Goal: Check status: Check status

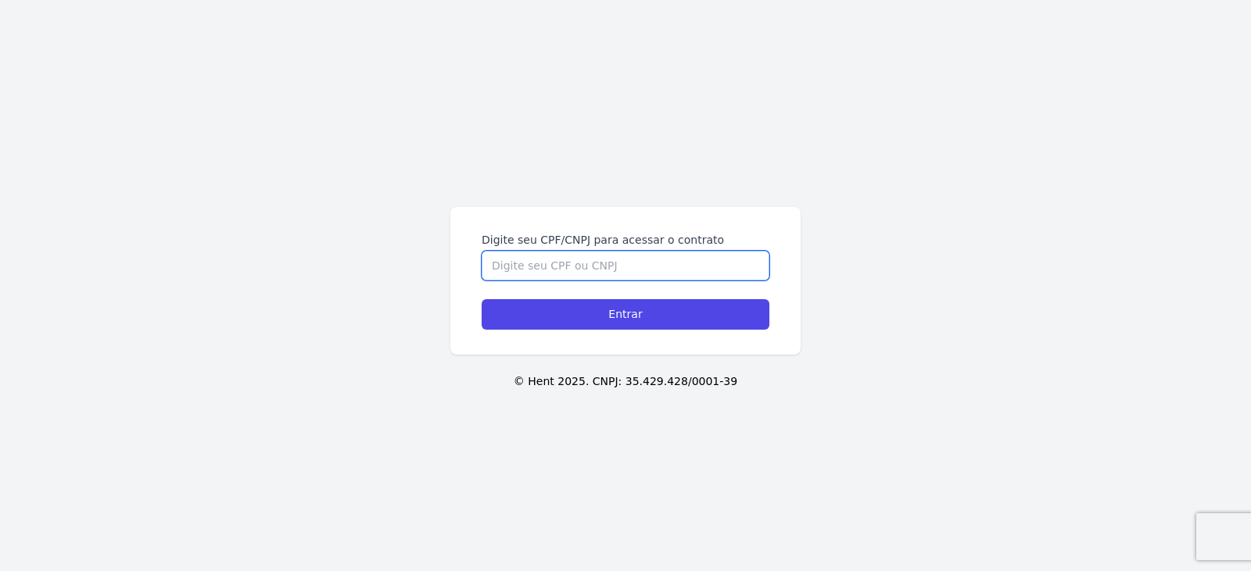
click at [593, 271] on input "Digite seu CPF/CNPJ para acessar o contrato" at bounding box center [626, 266] width 288 height 30
type input "07335639107"
click at [482, 299] on input "Entrar" at bounding box center [626, 314] width 288 height 30
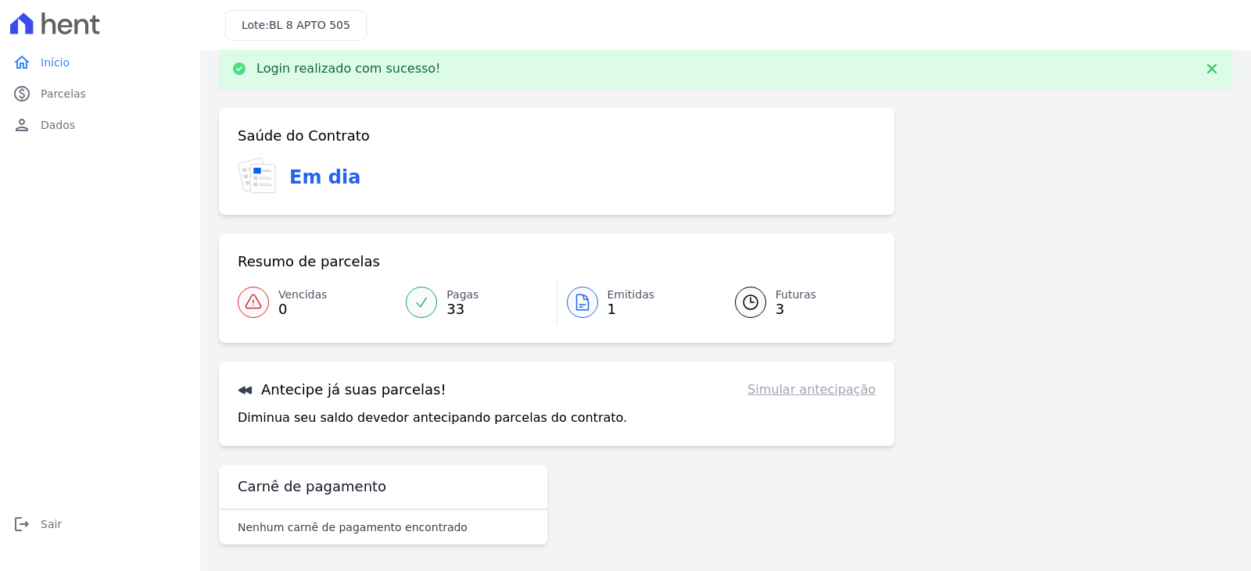
scroll to position [25, 0]
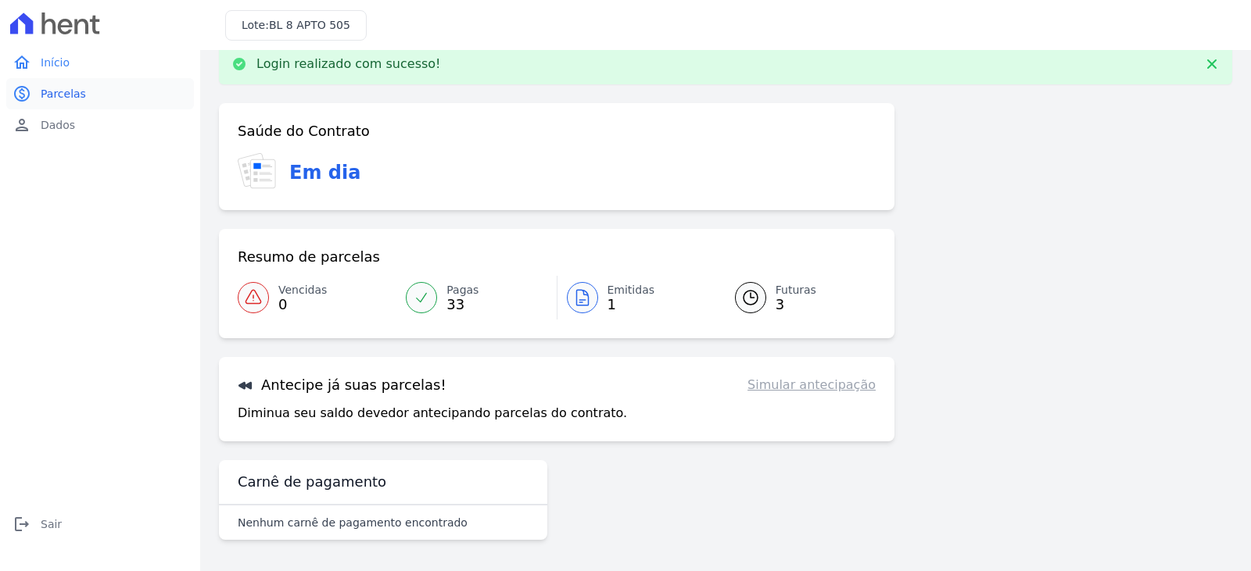
click at [63, 89] on span "Parcelas" at bounding box center [63, 94] width 45 height 16
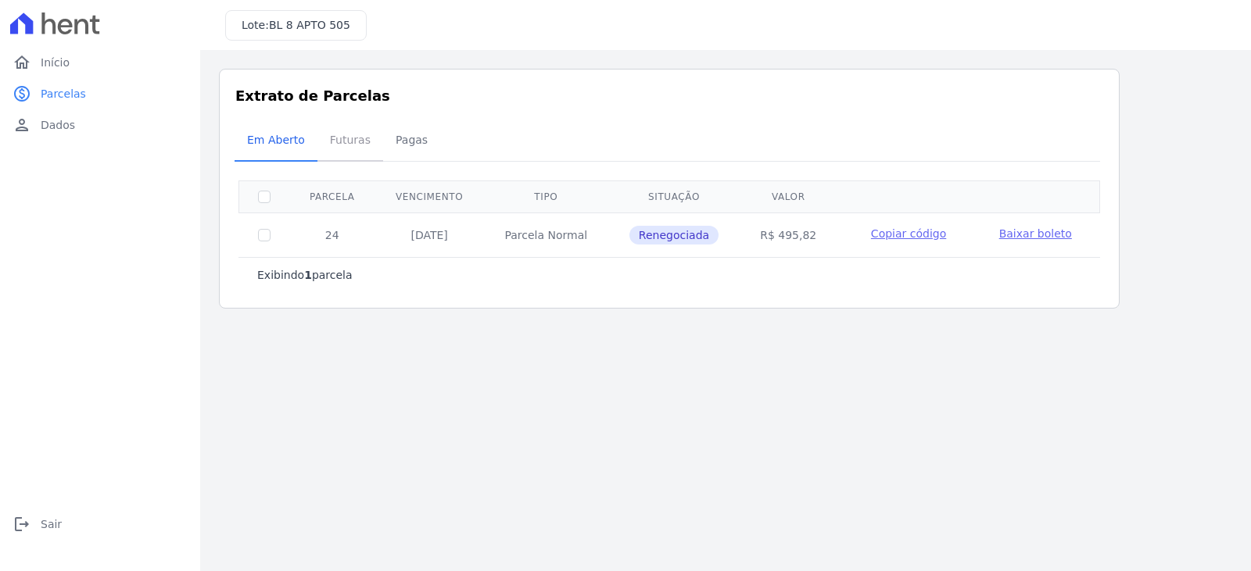
click at [354, 145] on span "Futuras" at bounding box center [349, 139] width 59 height 31
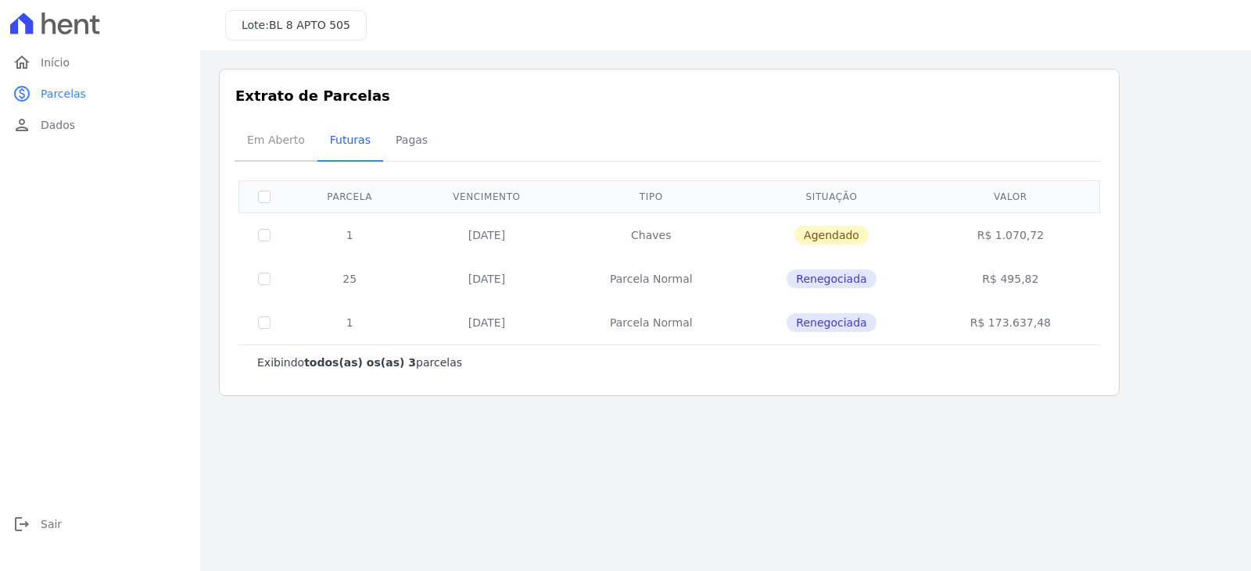
click at [269, 135] on span "Em Aberto" at bounding box center [276, 139] width 77 height 31
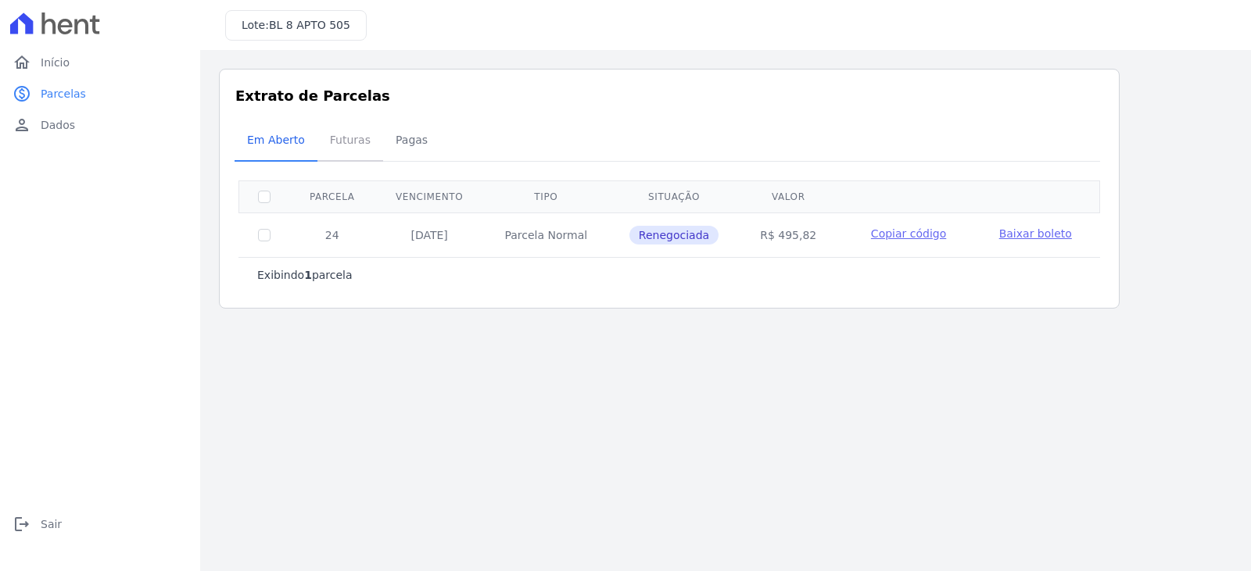
click at [329, 143] on span "Futuras" at bounding box center [349, 139] width 59 height 31
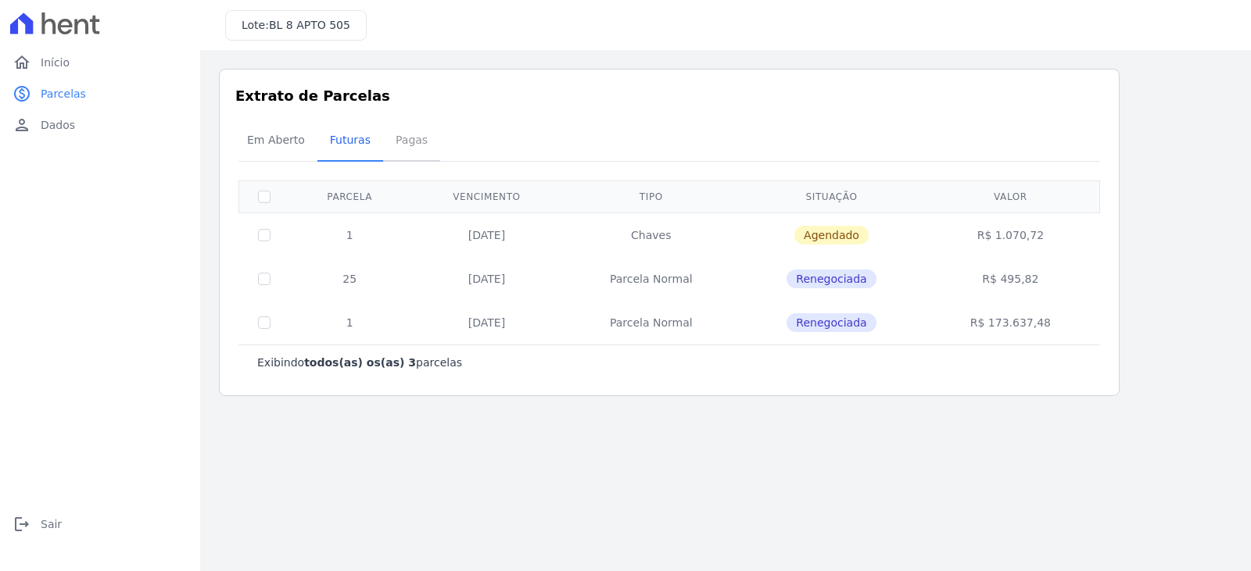
click at [406, 147] on span "Pagas" at bounding box center [411, 139] width 51 height 31
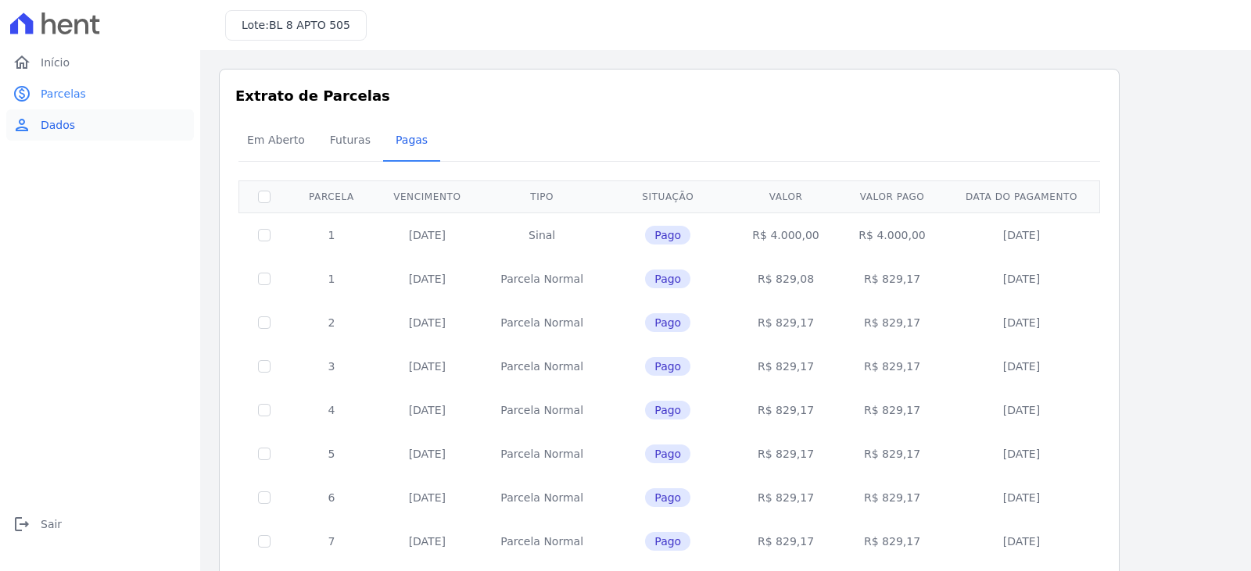
click at [41, 124] on link "person Dados" at bounding box center [100, 124] width 188 height 31
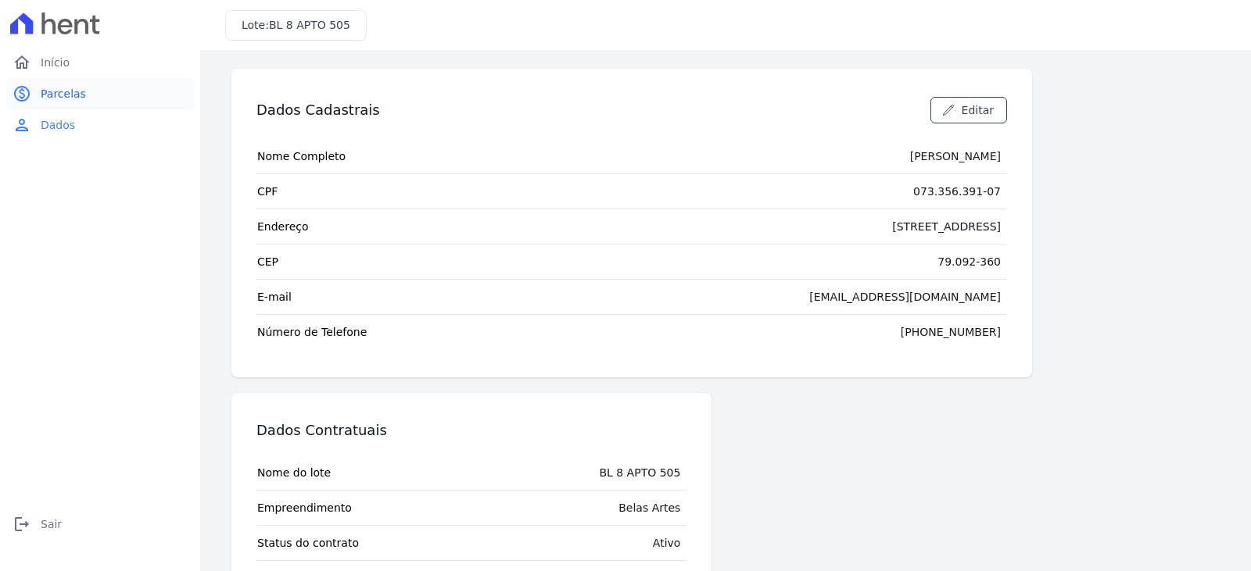
click at [38, 94] on link "paid Parcelas" at bounding box center [100, 93] width 188 height 31
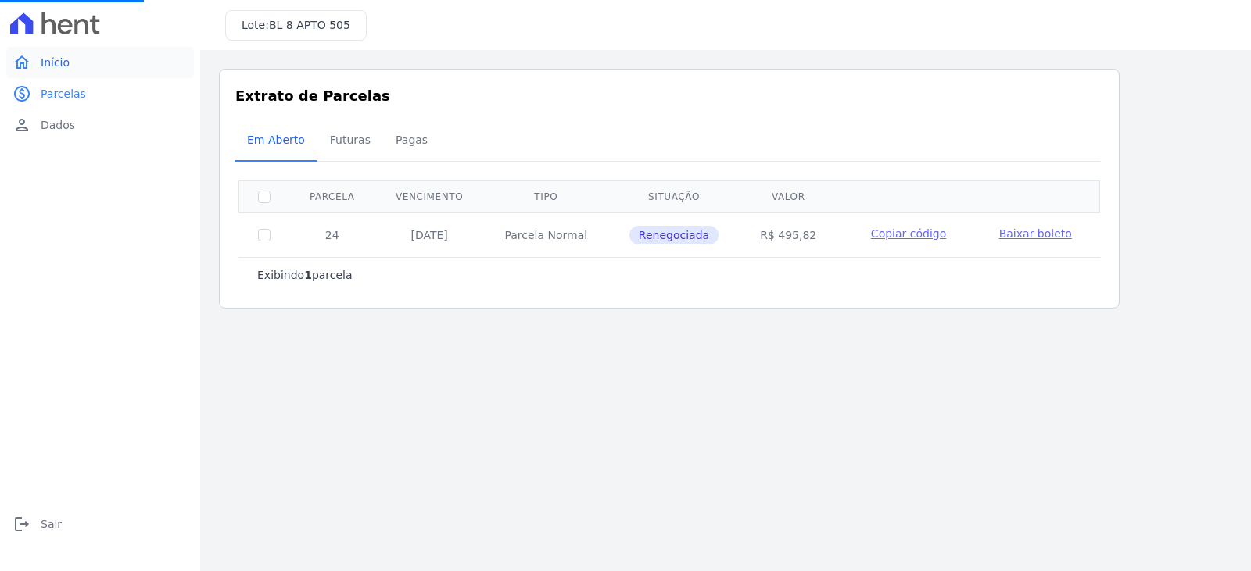
click at [76, 63] on link "home Início" at bounding box center [100, 62] width 188 height 31
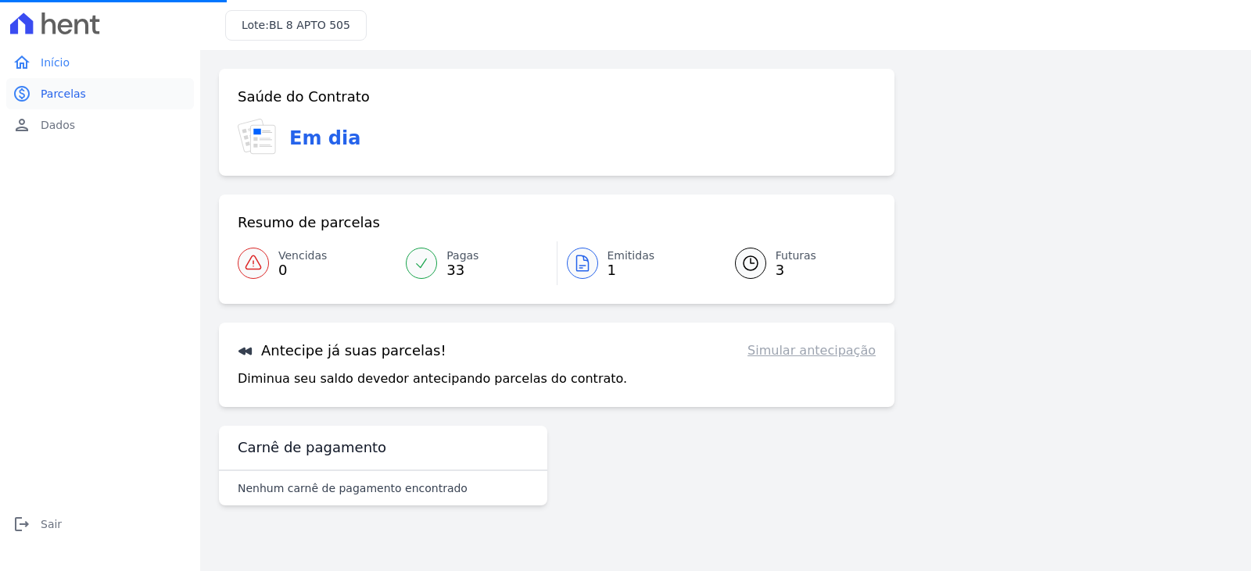
click at [55, 92] on span "Parcelas" at bounding box center [63, 94] width 45 height 16
click at [787, 254] on span "Futuras" at bounding box center [795, 256] width 41 height 16
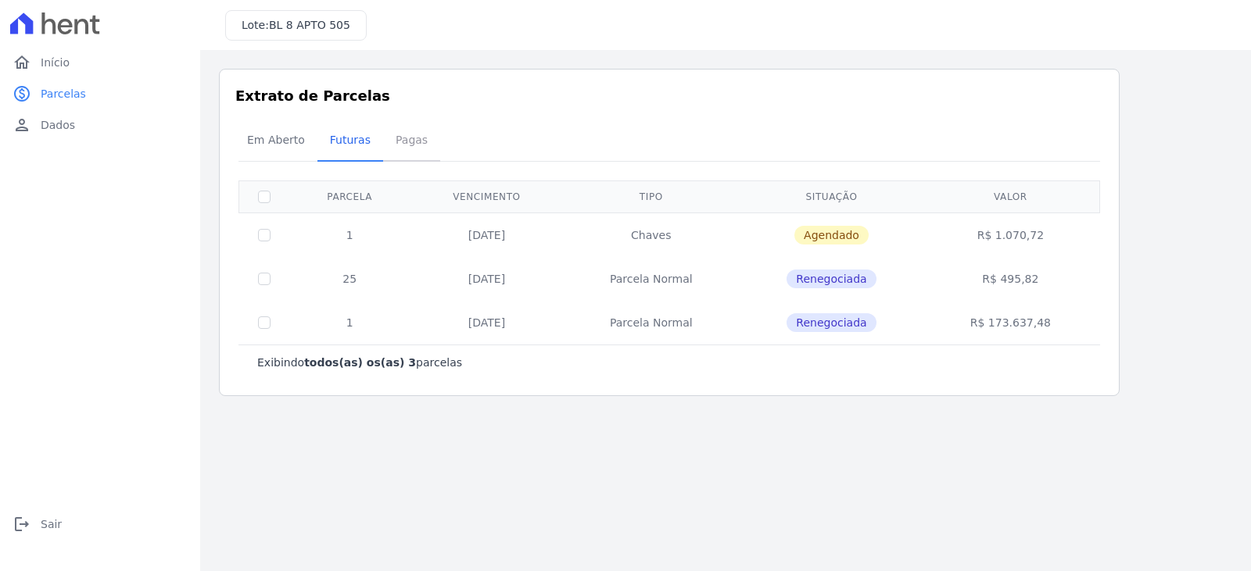
click at [416, 141] on span "Pagas" at bounding box center [411, 139] width 51 height 31
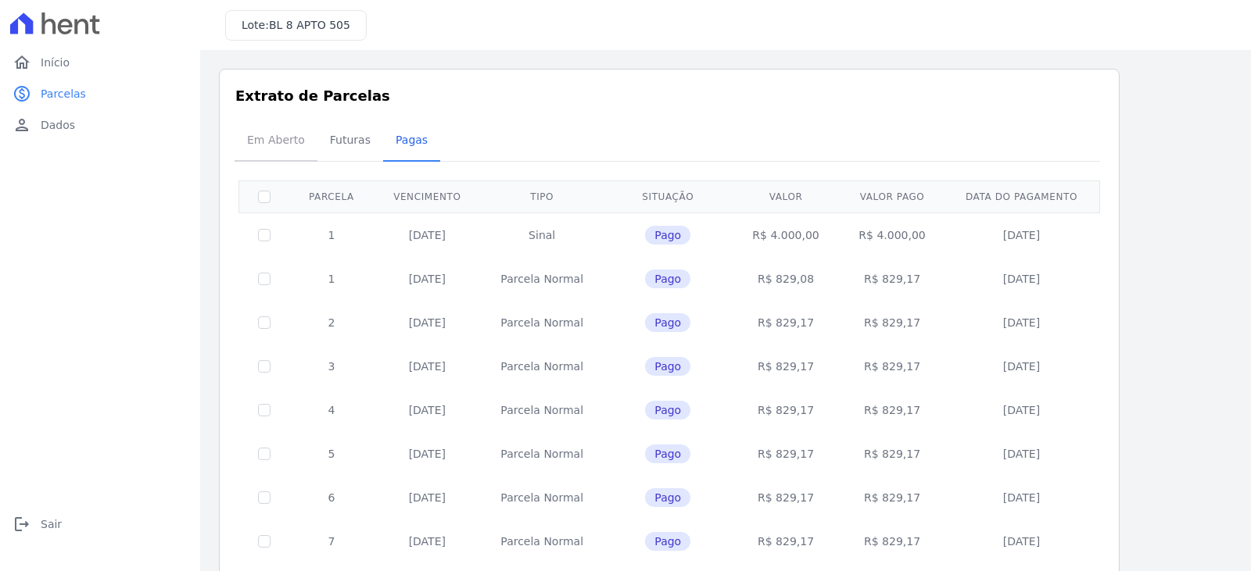
click at [284, 138] on span "Em Aberto" at bounding box center [276, 139] width 77 height 31
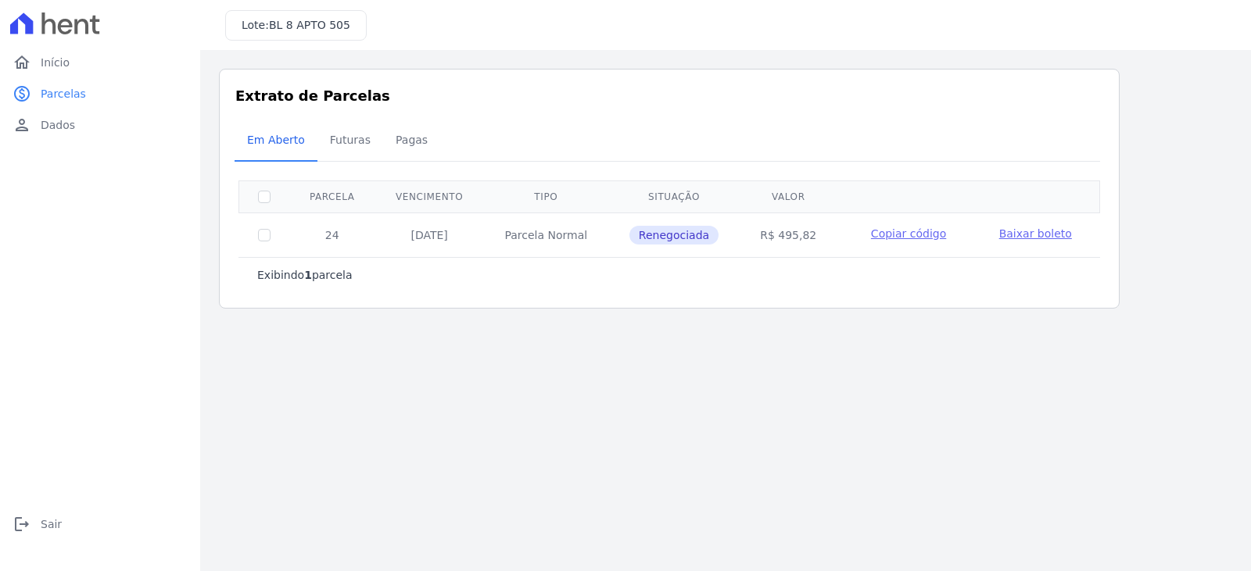
click at [262, 99] on h3 "Extrato de Parcelas" at bounding box center [669, 95] width 868 height 21
click at [63, 91] on span "Parcelas" at bounding box center [63, 94] width 45 height 16
click at [71, 97] on span "Parcelas" at bounding box center [63, 94] width 45 height 16
click at [59, 69] on span "Início" at bounding box center [55, 63] width 29 height 16
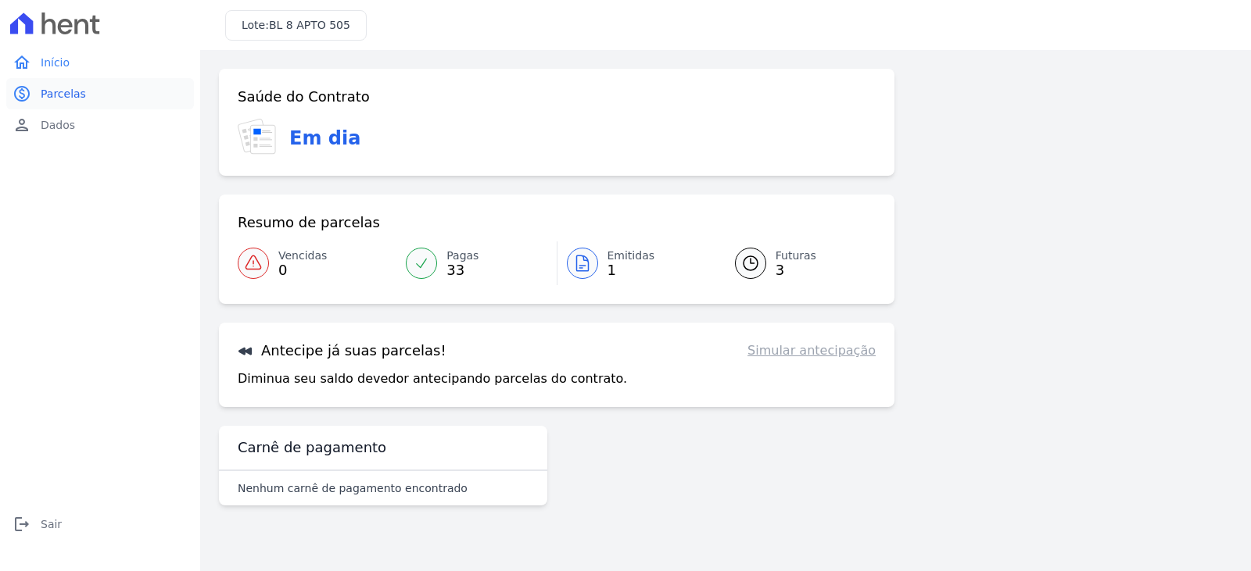
click at [70, 88] on span "Parcelas" at bounding box center [63, 94] width 45 height 16
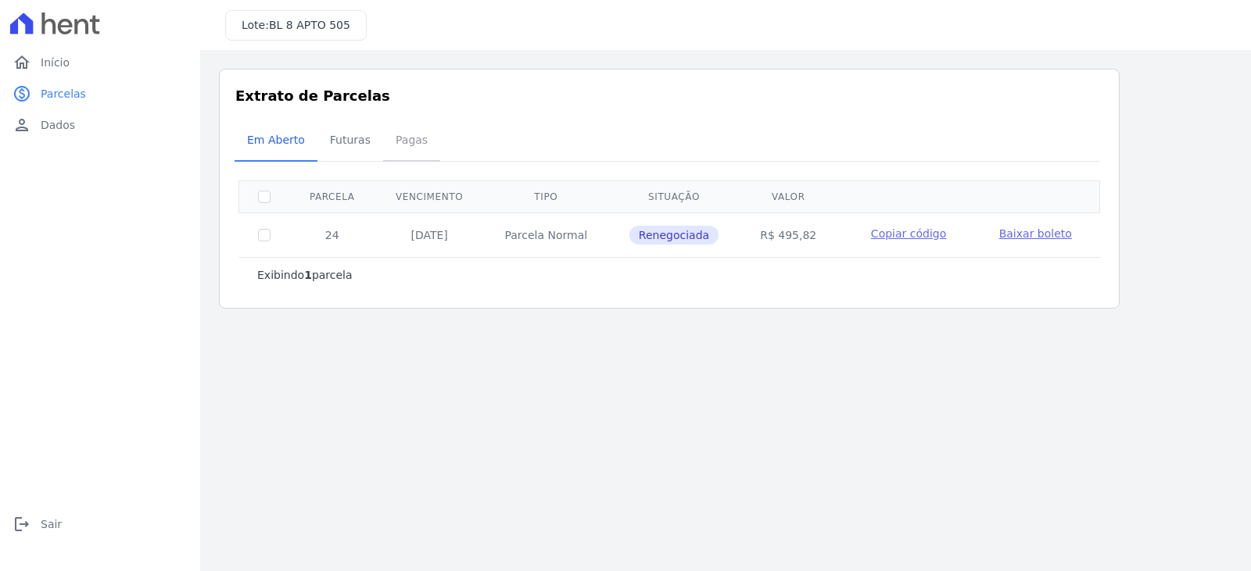
click at [424, 141] on span "Pagas" at bounding box center [411, 139] width 51 height 31
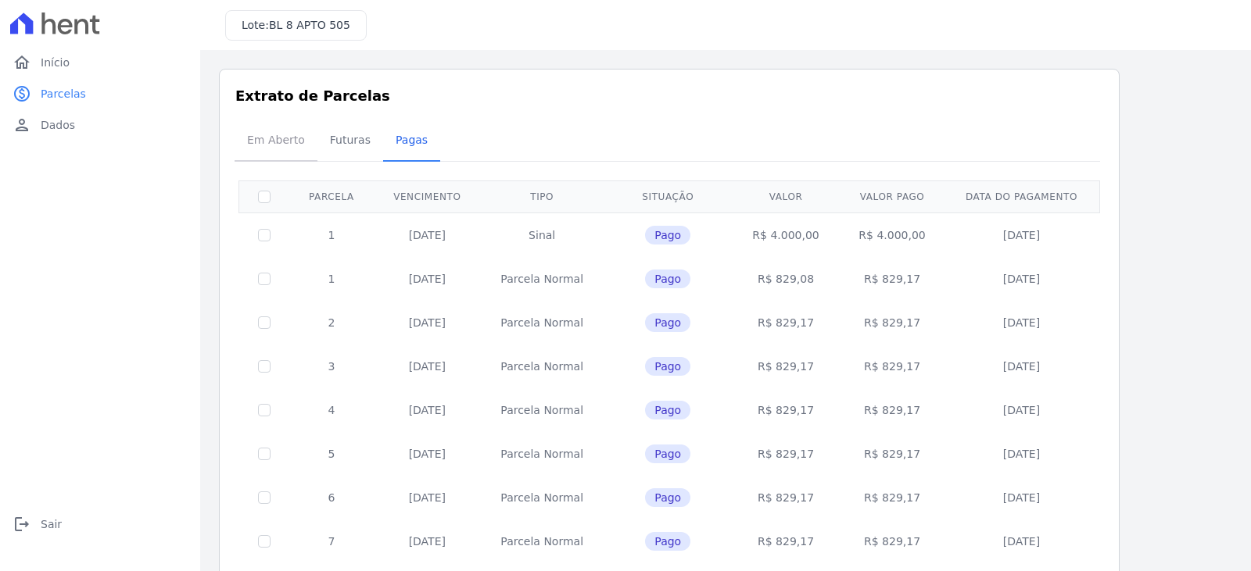
click at [284, 134] on span "Em Aberto" at bounding box center [276, 139] width 77 height 31
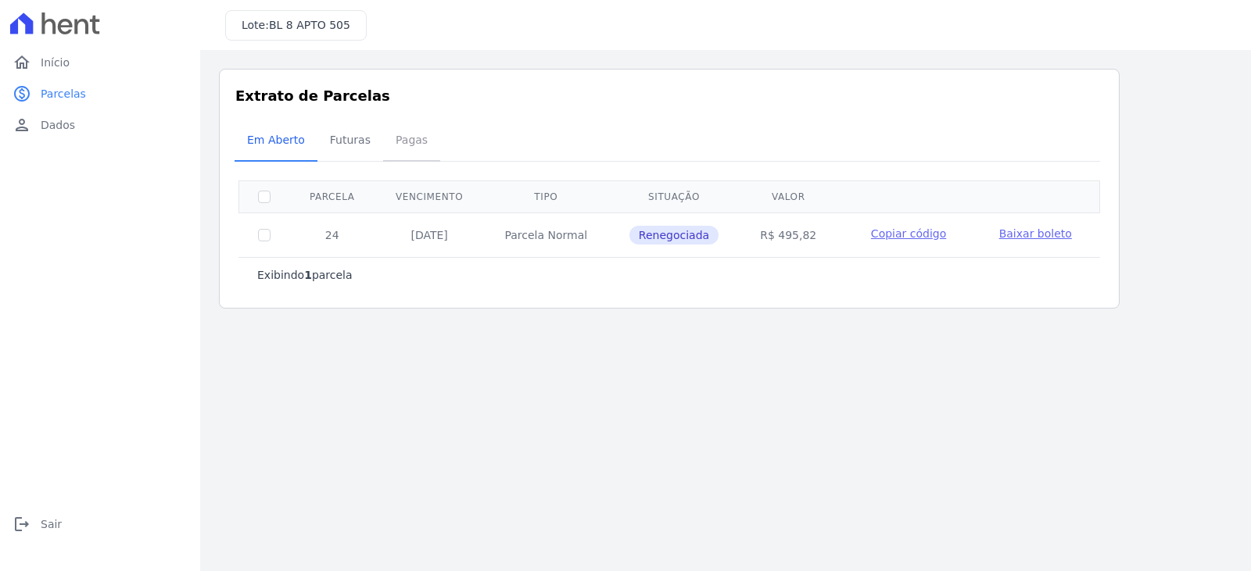
click at [396, 136] on span "Pagas" at bounding box center [411, 139] width 51 height 31
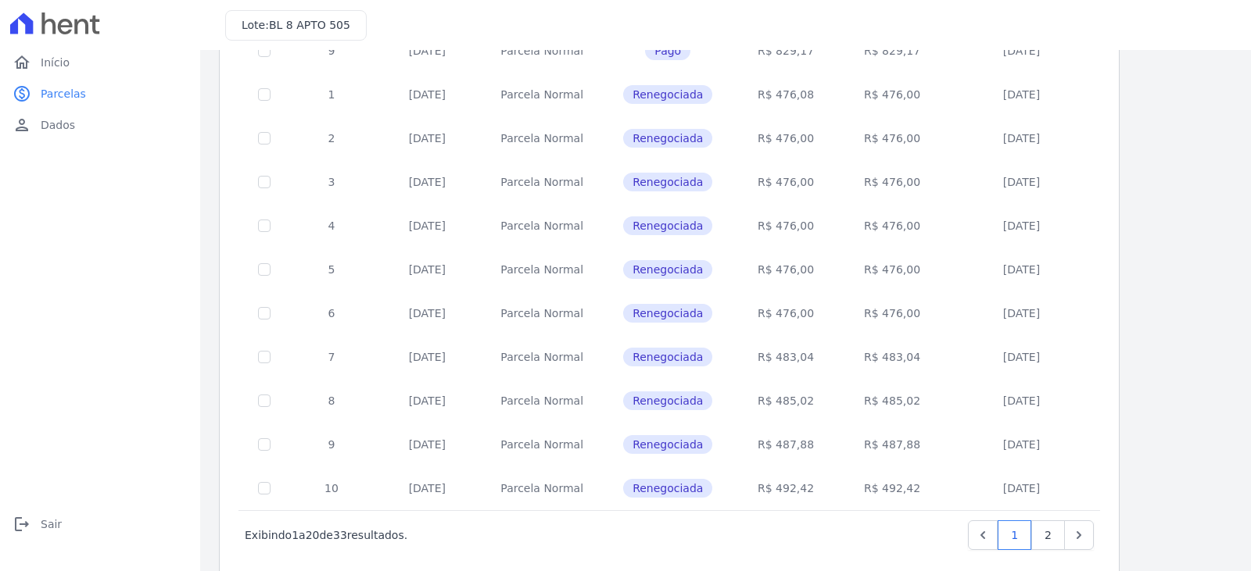
scroll to position [608, 0]
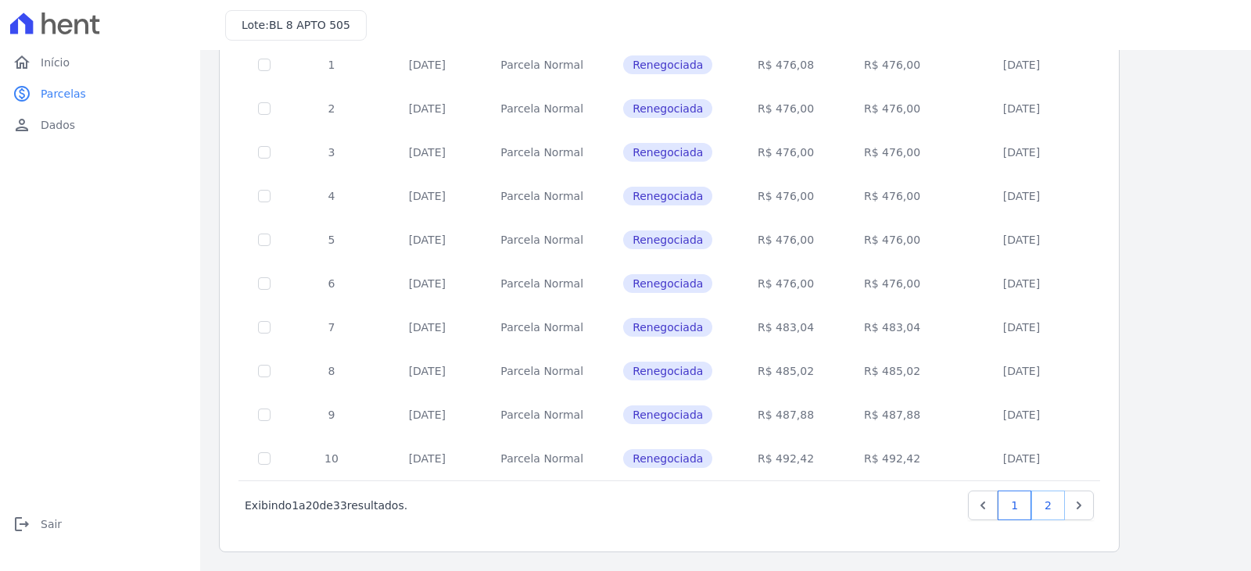
click at [1059, 501] on link "2" at bounding box center [1048, 506] width 34 height 30
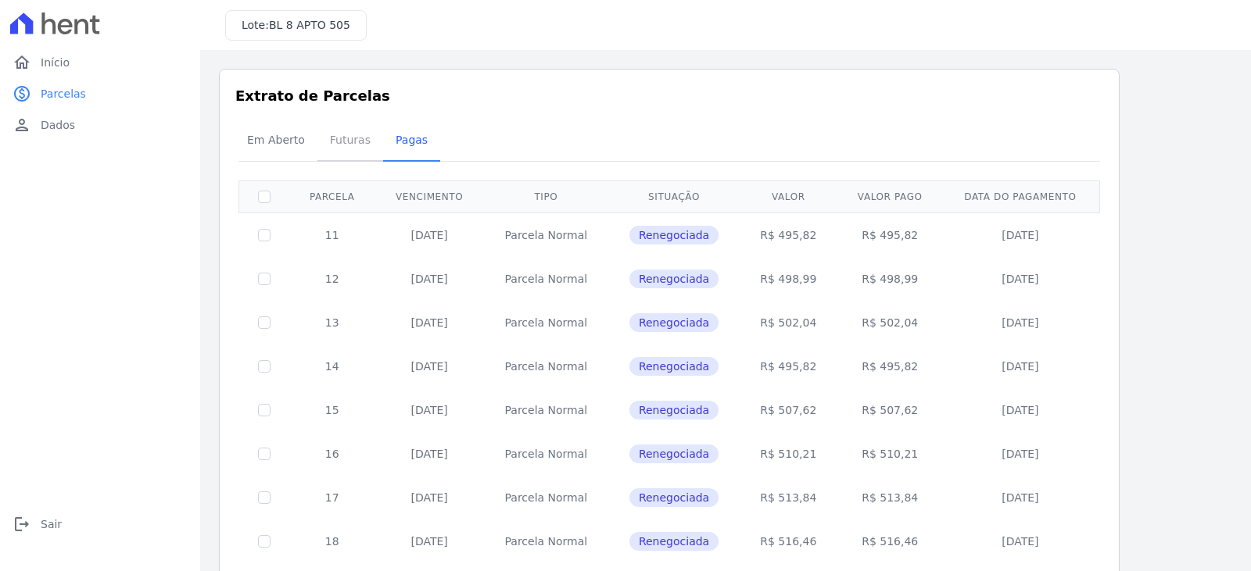
click at [350, 139] on span "Futuras" at bounding box center [349, 139] width 59 height 31
